Goal: Information Seeking & Learning: Learn about a topic

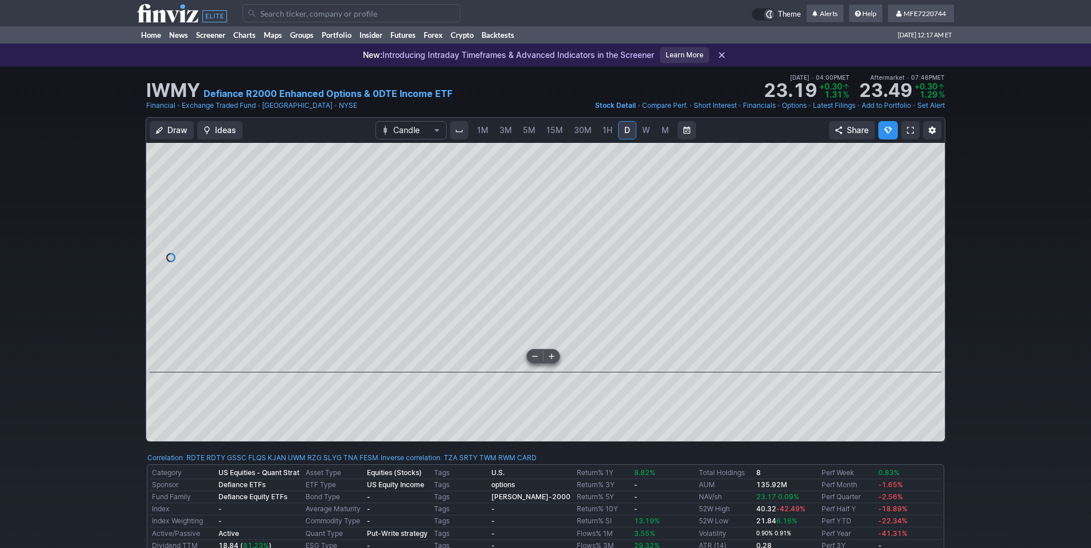
click at [1009, 381] on div "Draw Ideas Candle 1M 3M 5M 15M 30M 1H D W M Share" at bounding box center [545, 284] width 1091 height 334
